Goal: Transaction & Acquisition: Purchase product/service

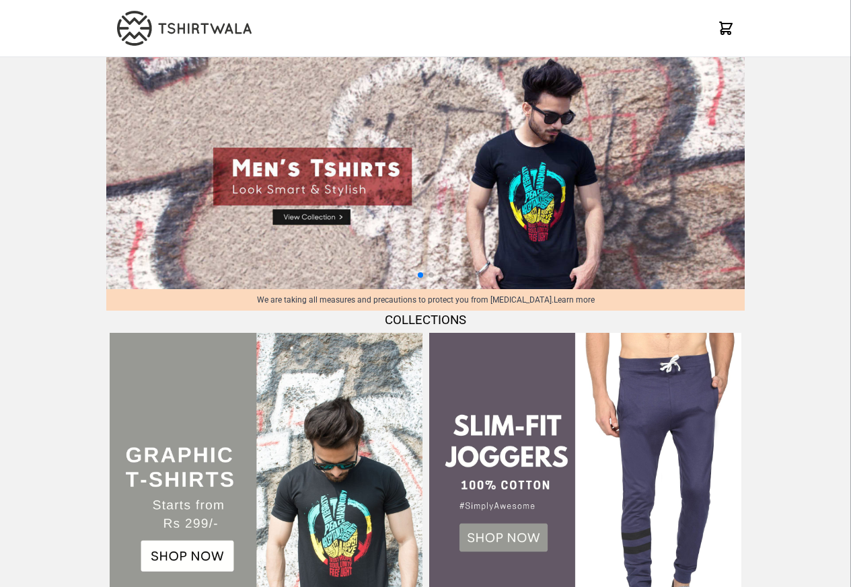
click at [182, 562] on img at bounding box center [266, 489] width 312 height 312
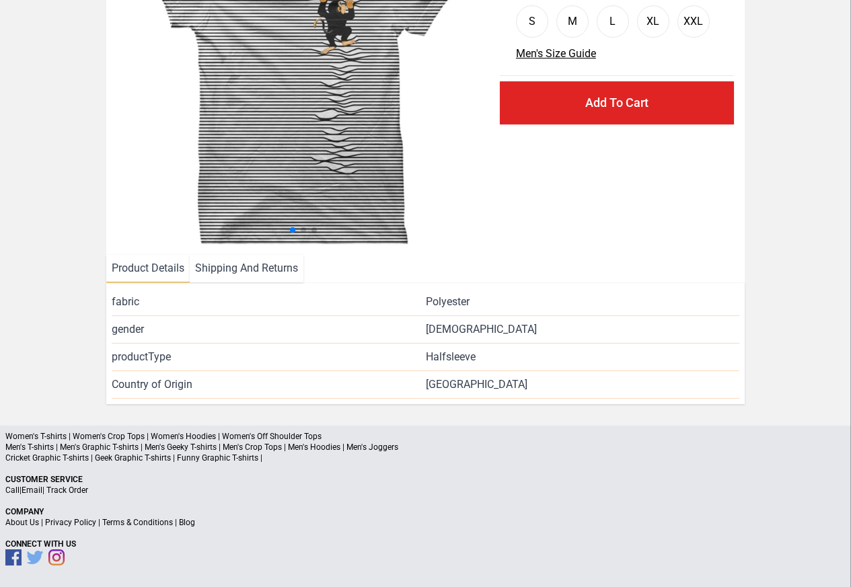
scroll to position [163, 0]
